Goal: Transaction & Acquisition: Purchase product/service

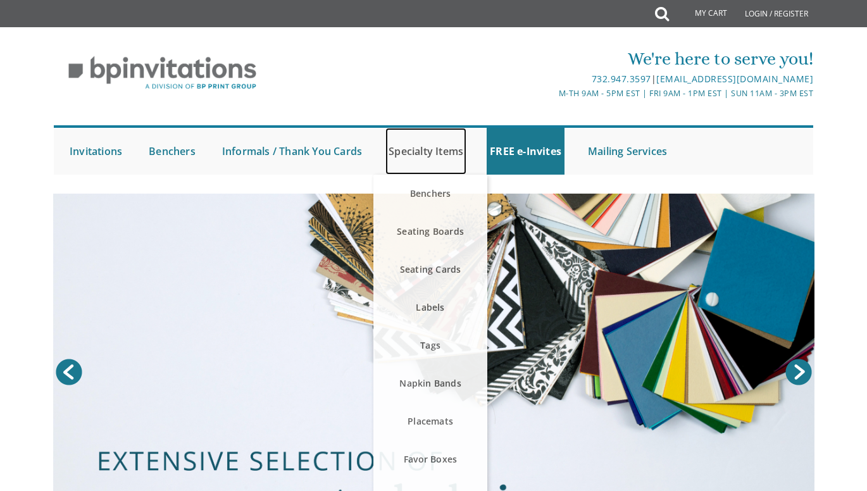
click at [433, 151] on link "Specialty Items" at bounding box center [425, 151] width 81 height 47
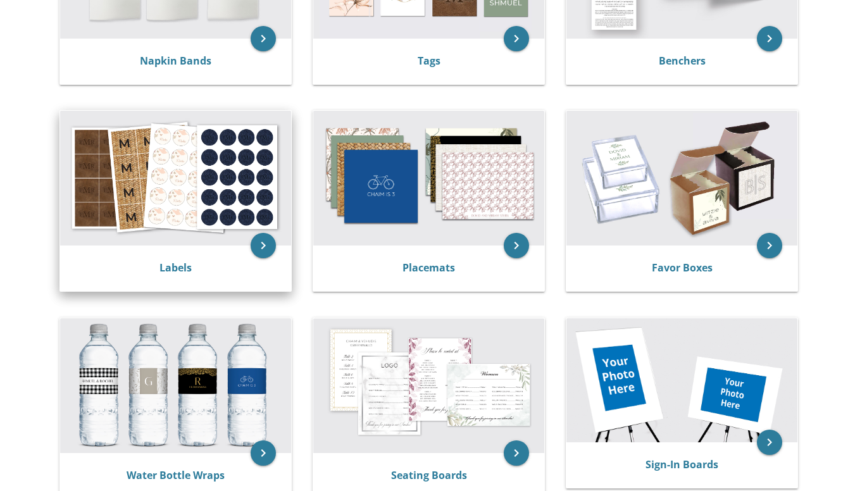
scroll to position [443, 0]
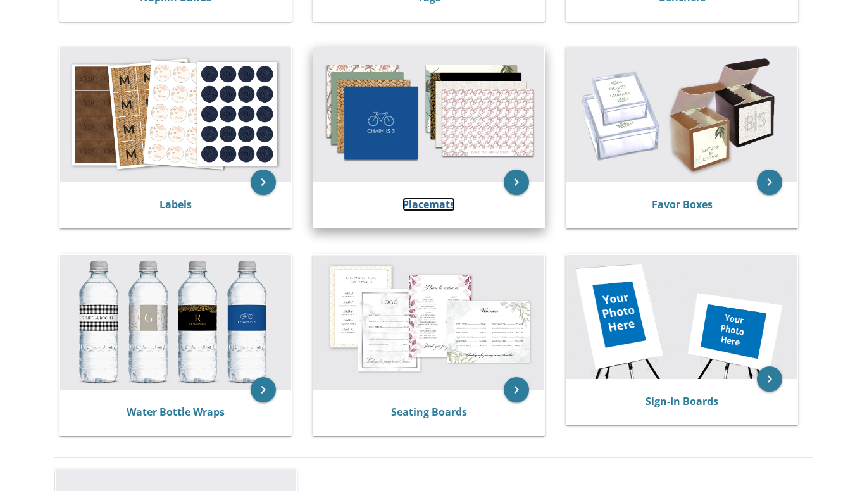
click at [414, 205] on link "Placemats" at bounding box center [428, 204] width 52 height 14
click at [407, 145] on img at bounding box center [428, 114] width 231 height 135
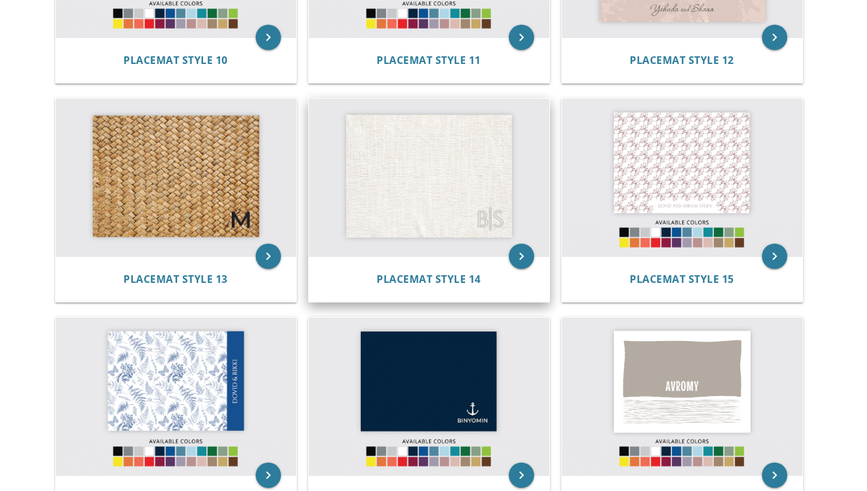
scroll to position [1138, 0]
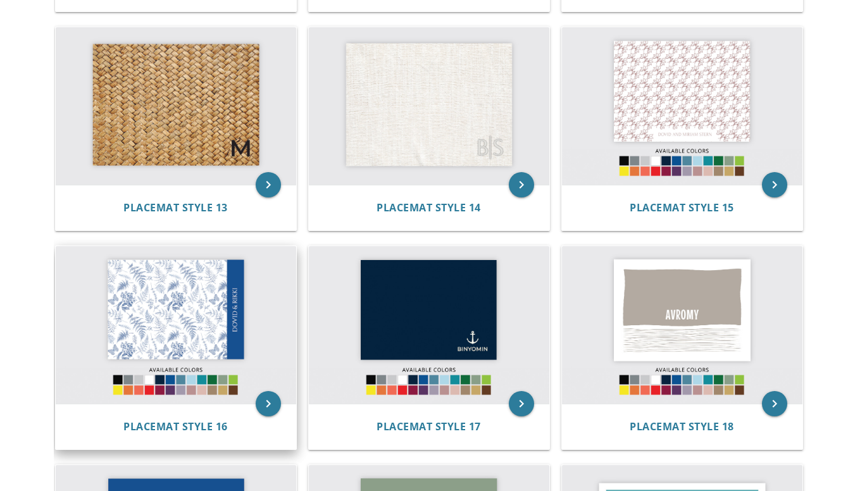
click at [250, 355] on img at bounding box center [176, 325] width 240 height 158
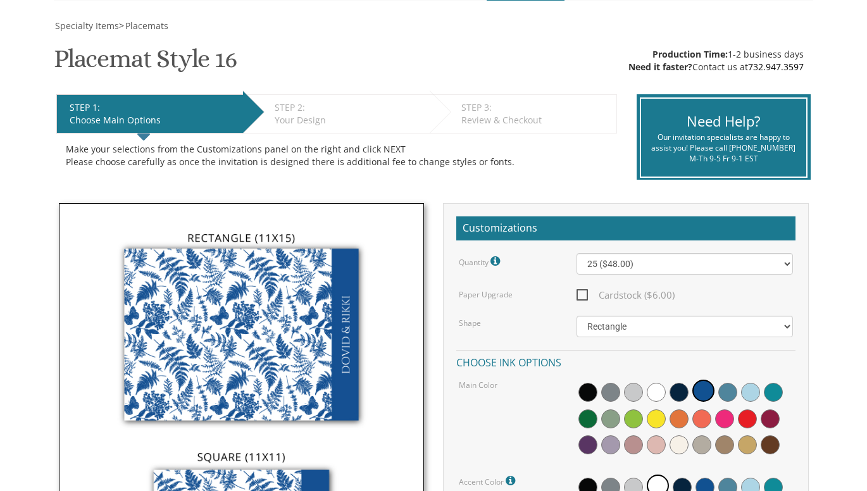
scroll to position [190, 0]
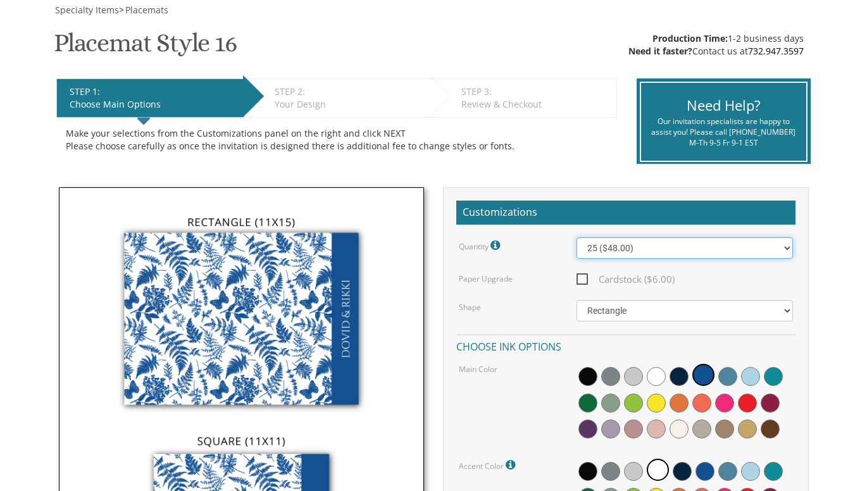
click at [787, 248] on select "25 ($48.00) 30 ($53.00) 35 ($58.00) 40 ($63.00) 45 ($68.00) 50 ($73.00) 55 ($78…" at bounding box center [684, 248] width 216 height 22
select select "40"
click at [576, 237] on select "25 ($48.00) 30 ($53.00) 35 ($58.00) 40 ($63.00) 45 ($68.00) 50 ($73.00) 55 ($78…" at bounding box center [684, 248] width 216 height 22
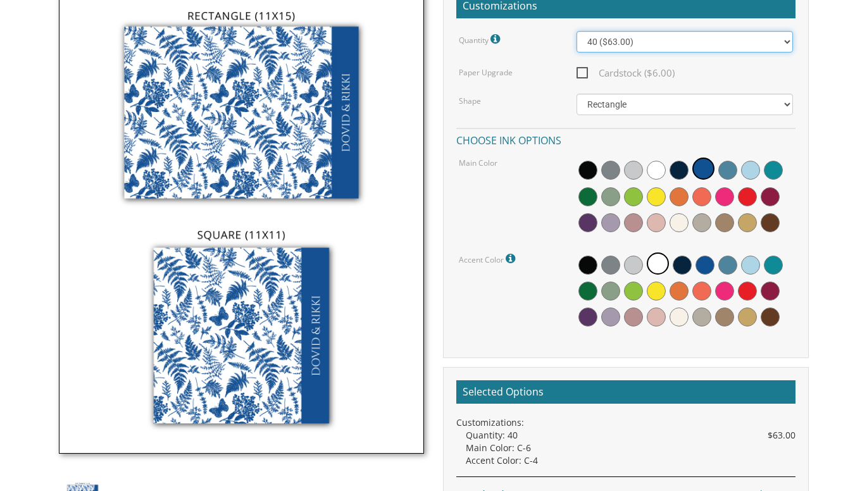
scroll to position [506, 0]
